Goal: Information Seeking & Learning: Learn about a topic

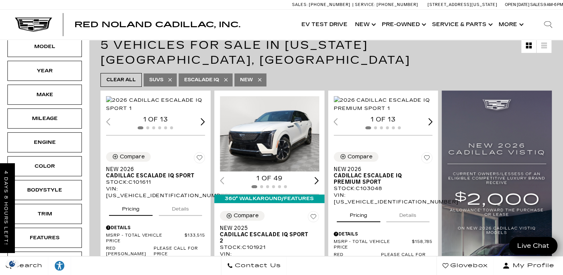
scroll to position [149, 0]
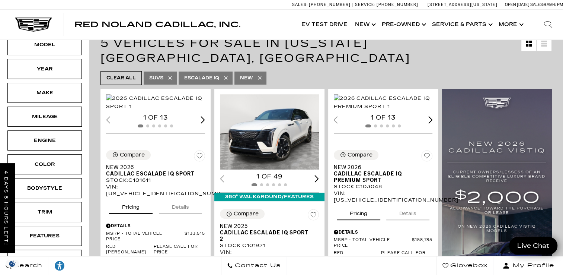
click at [226, 75] on icon at bounding box center [226, 78] width 6 height 6
type input "$55,679"
type input "$179,434"
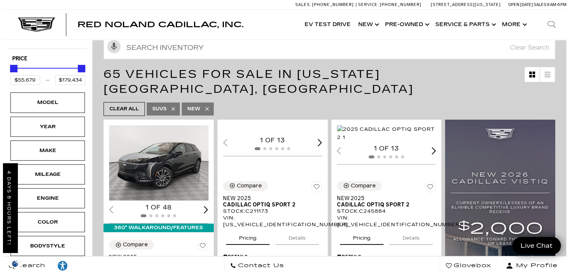
scroll to position [134, 0]
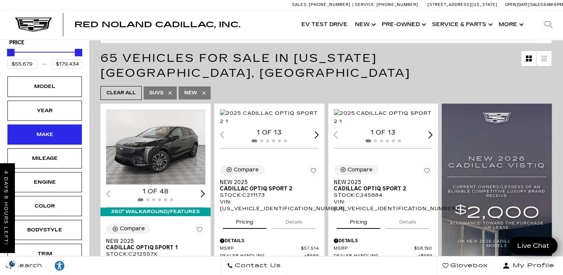
click at [50, 130] on div "Make" at bounding box center [44, 134] width 37 height 8
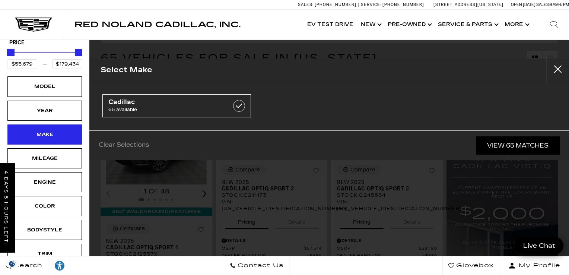
click at [50, 130] on div "Make" at bounding box center [44, 134] width 37 height 8
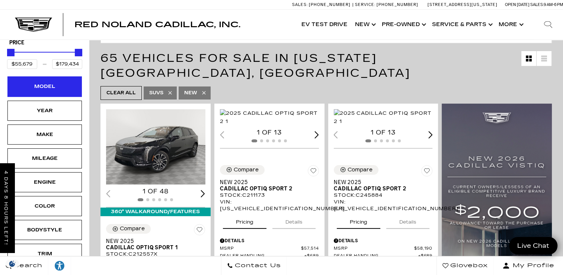
click at [54, 82] on div "Model" at bounding box center [44, 86] width 37 height 8
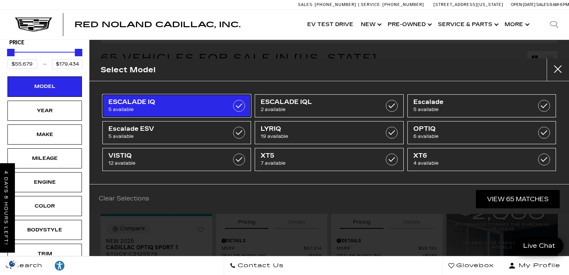
click at [242, 102] on label at bounding box center [239, 106] width 12 height 12
type input "$133,515"
type input "$158,810"
checkbox input "true"
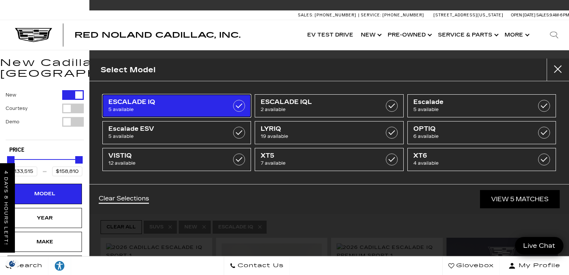
click at [240, 107] on label at bounding box center [239, 106] width 12 height 12
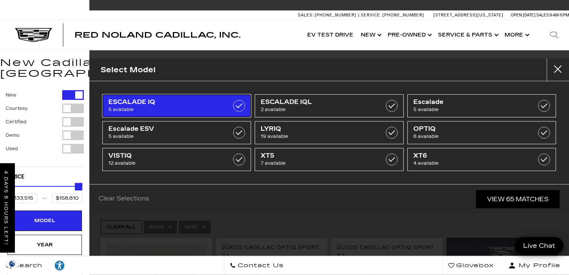
type input "$55,679"
type input "$179,434"
checkbox input "false"
click at [240, 107] on label at bounding box center [239, 106] width 12 height 12
type input "$133,515"
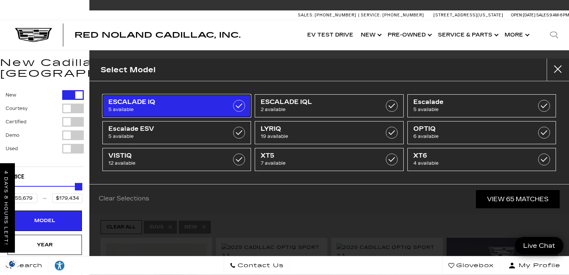
type input "$158,810"
checkbox input "true"
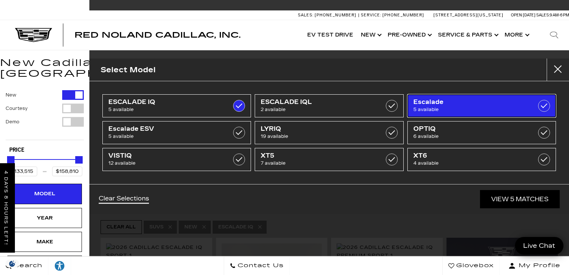
click at [545, 104] on label at bounding box center [544, 106] width 12 height 12
type input "$133,515"
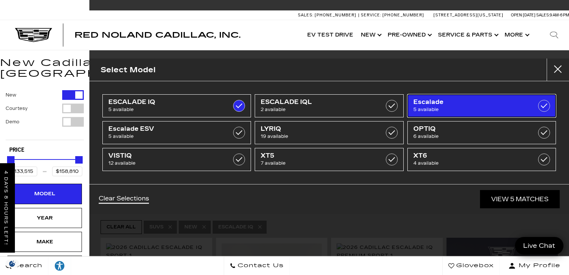
type input "$158,810"
checkbox input "false"
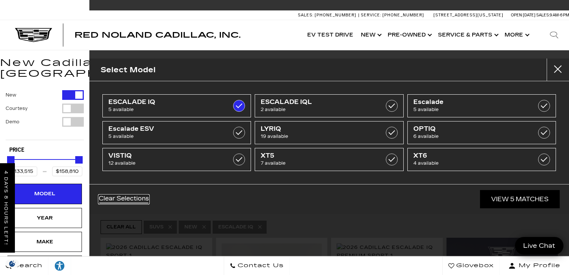
click at [142, 195] on link "Clear Selections" at bounding box center [124, 199] width 50 height 9
type input "$55,679"
type input "$179,434"
checkbox input "false"
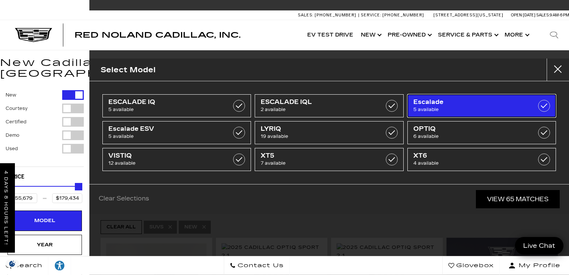
click at [541, 106] on label at bounding box center [544, 106] width 12 height 12
type input "$113,940"
type input "$175,605"
checkbox input "true"
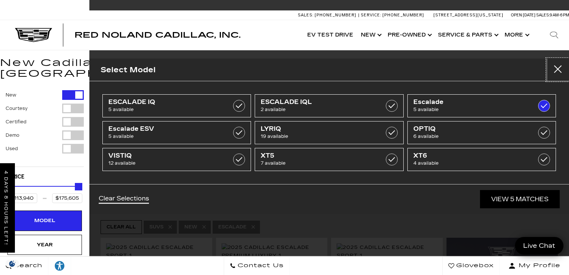
click at [554, 74] on button "Close" at bounding box center [558, 69] width 22 height 22
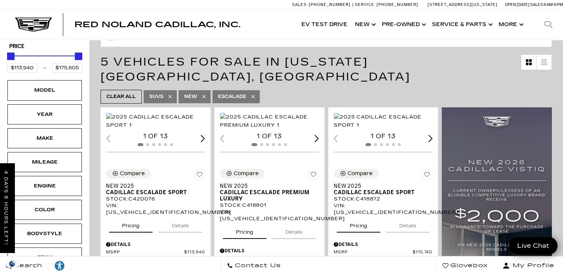
scroll to position [119, 0]
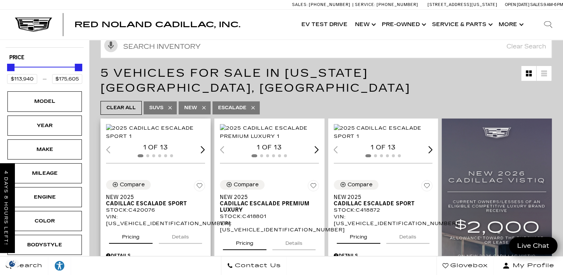
click at [154, 126] on img "1 / 2" at bounding box center [156, 132] width 101 height 16
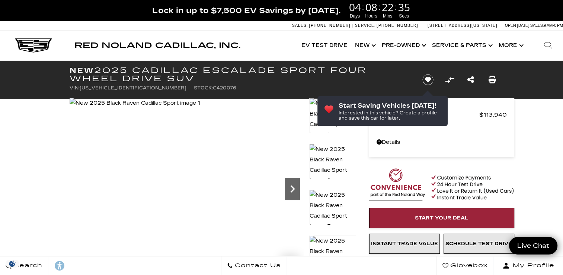
click at [294, 188] on icon "Next" at bounding box center [292, 188] width 4 height 7
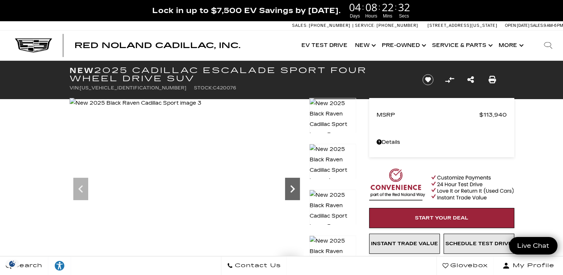
click at [294, 188] on icon "Next" at bounding box center [292, 188] width 4 height 7
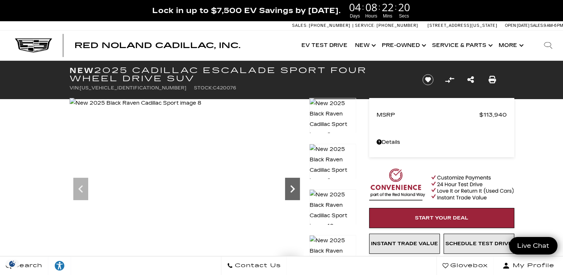
click at [294, 188] on icon "Next" at bounding box center [292, 188] width 4 height 7
